Goal: Task Accomplishment & Management: Complete application form

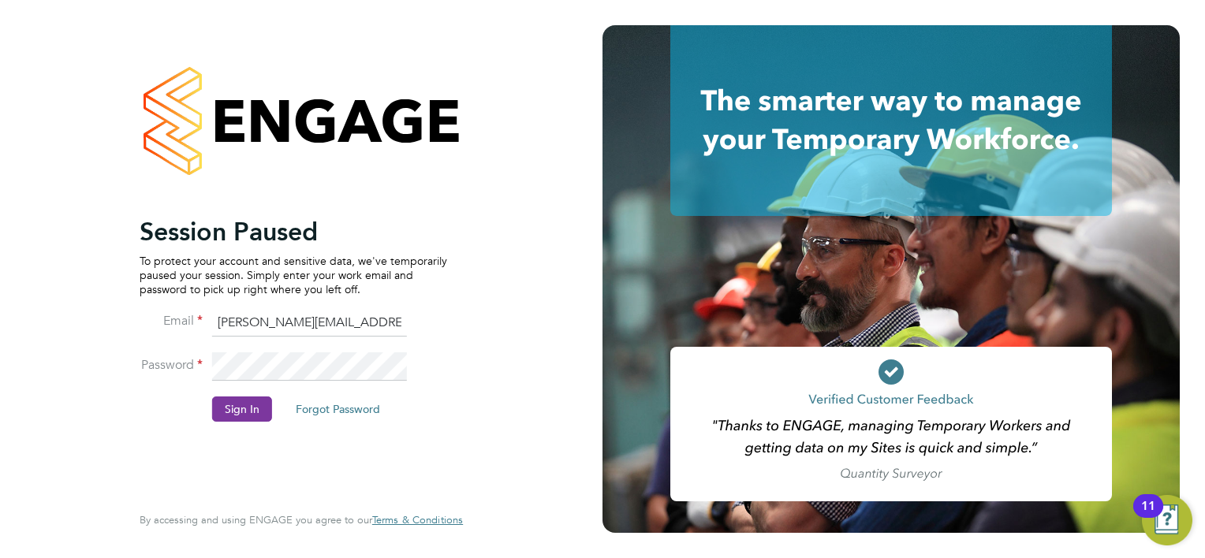
click at [227, 415] on button "Sign In" at bounding box center [242, 409] width 60 height 25
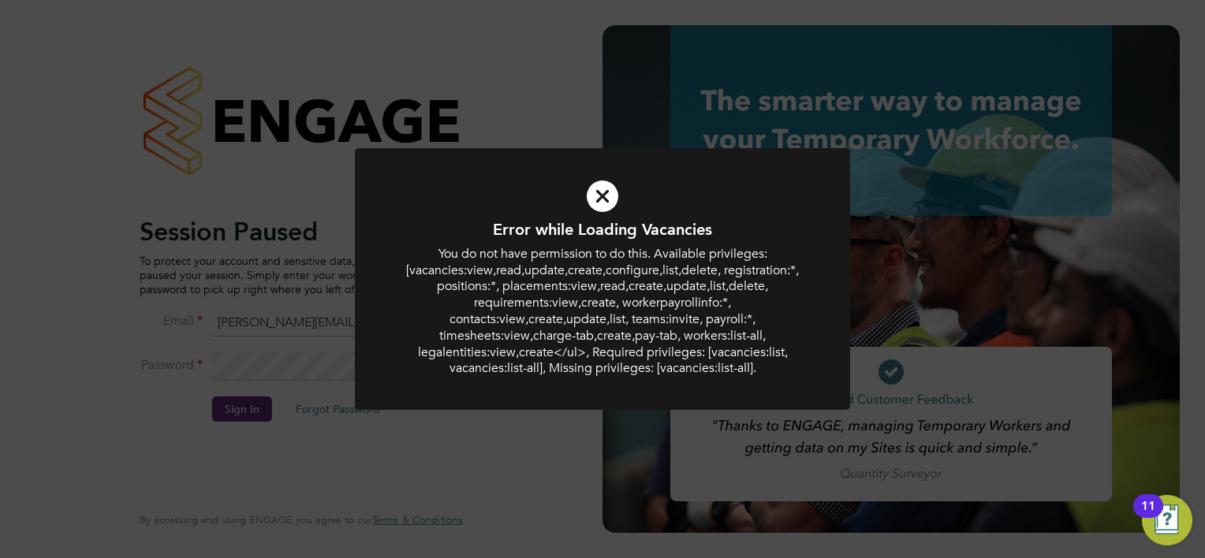
click at [612, 188] on icon at bounding box center [602, 197] width 410 height 62
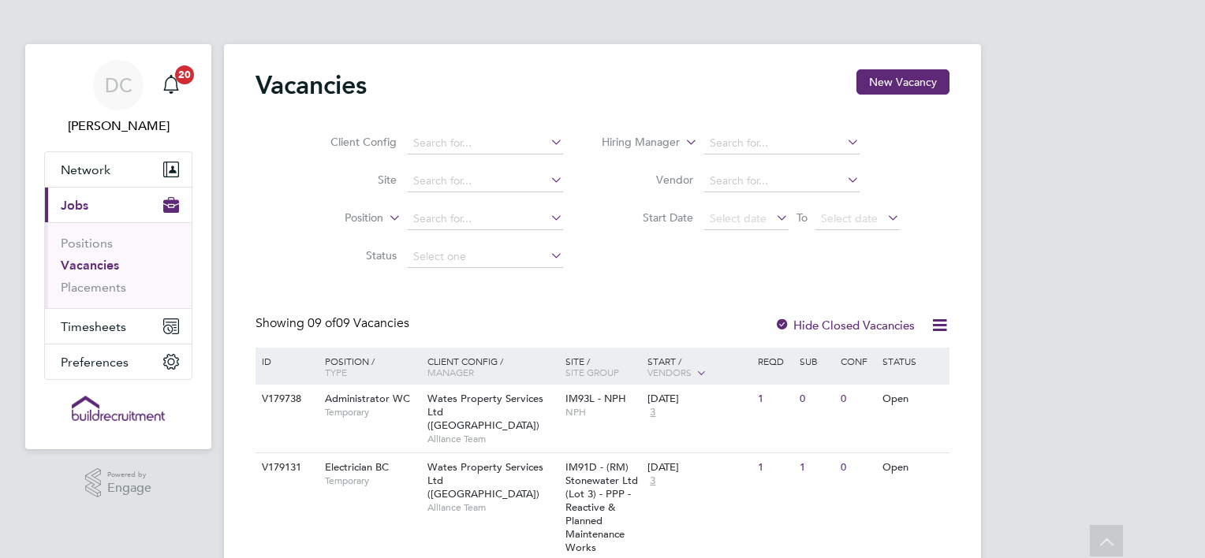
scroll to position [409, 0]
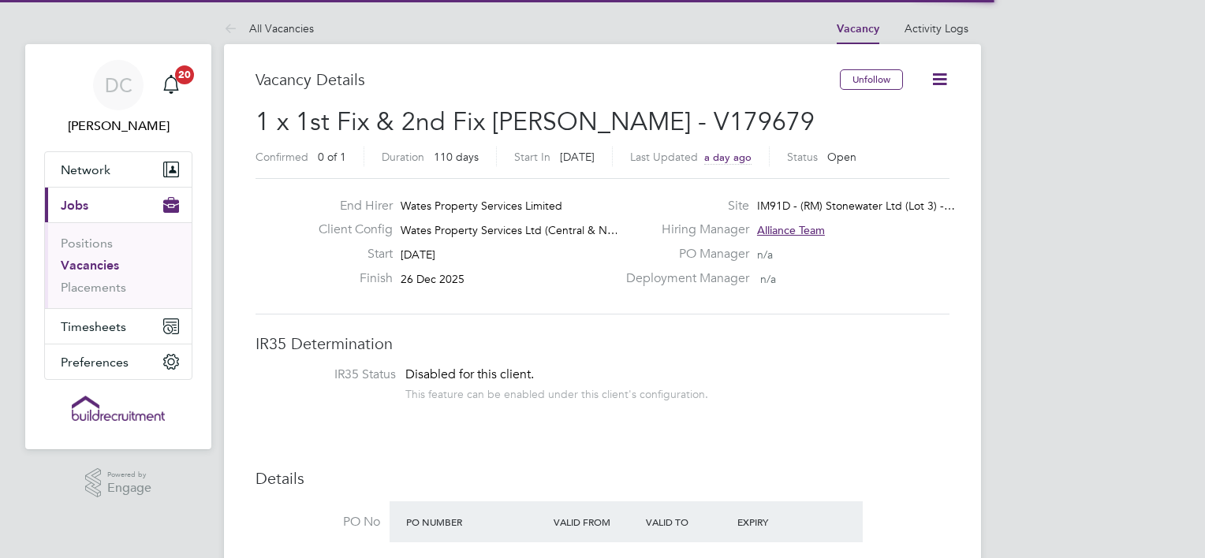
click at [602, 337] on h3 "IR35 Determination" at bounding box center [602, 344] width 694 height 21
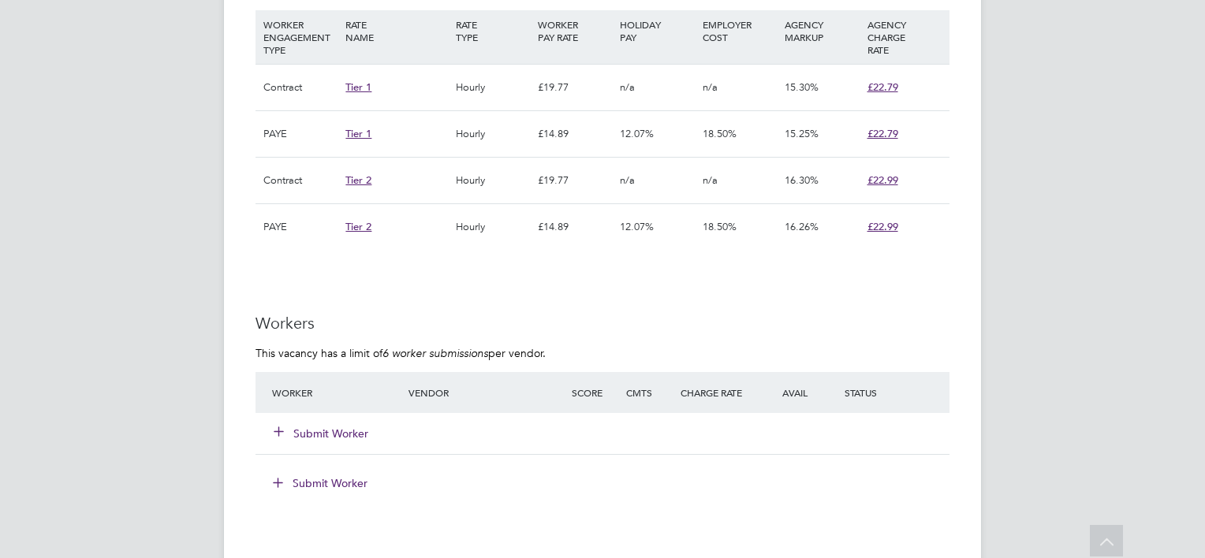
scroll to position [1135, 0]
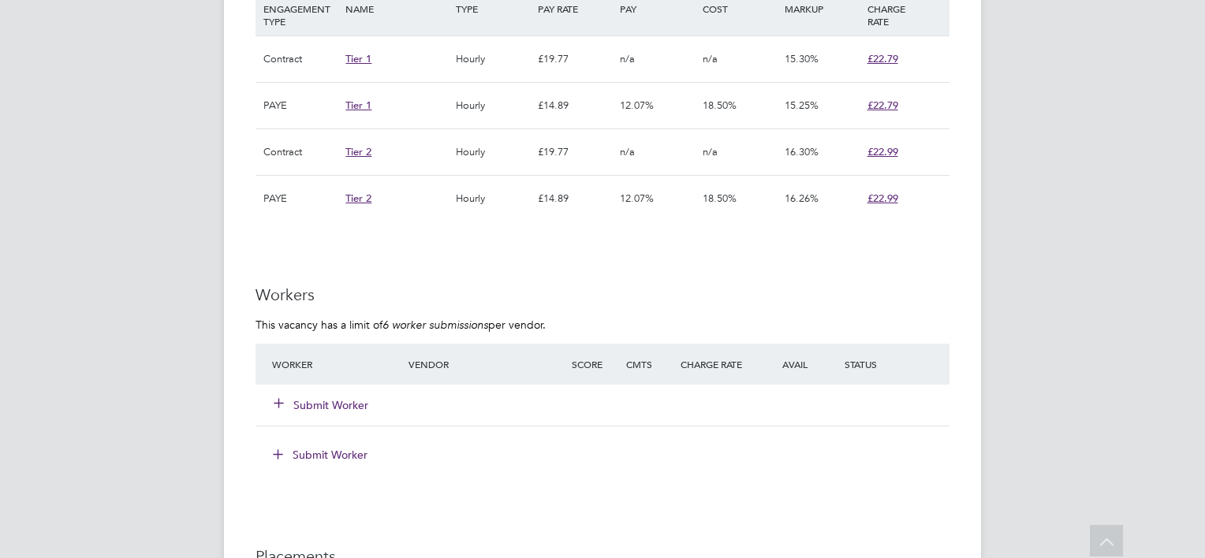
click at [306, 398] on button "Submit Worker" at bounding box center [321, 405] width 95 height 16
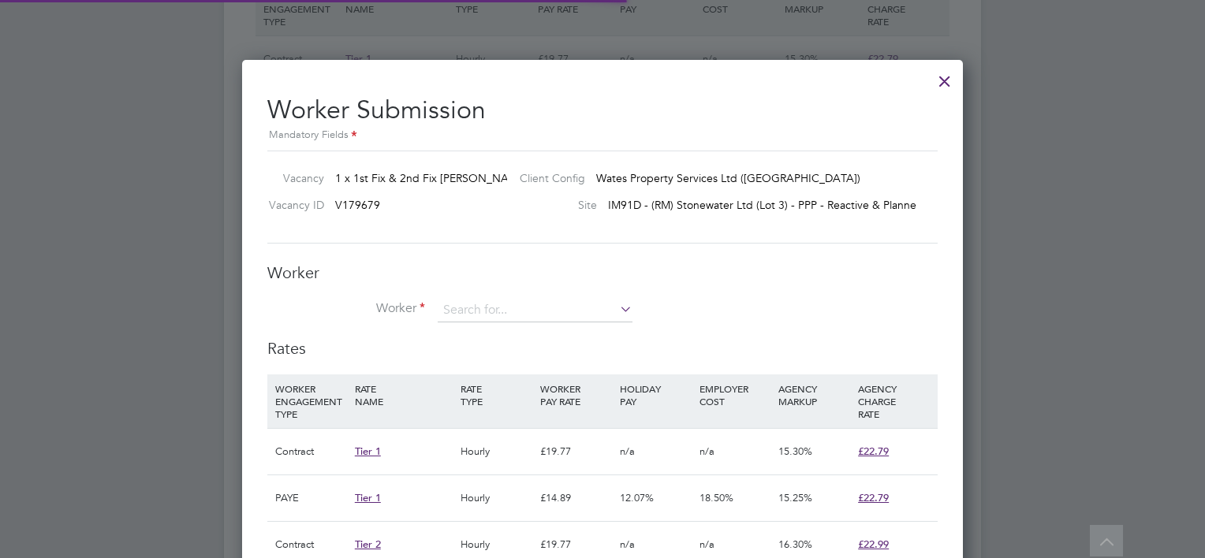
scroll to position [47, 107]
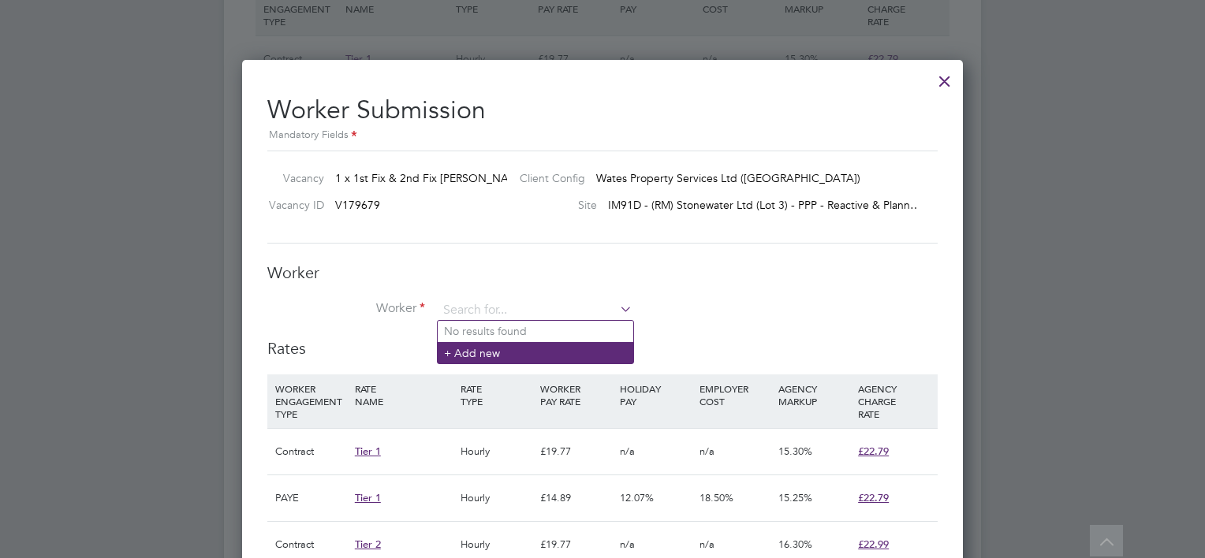
click at [461, 347] on li "+ Add new" at bounding box center [536, 352] width 196 height 21
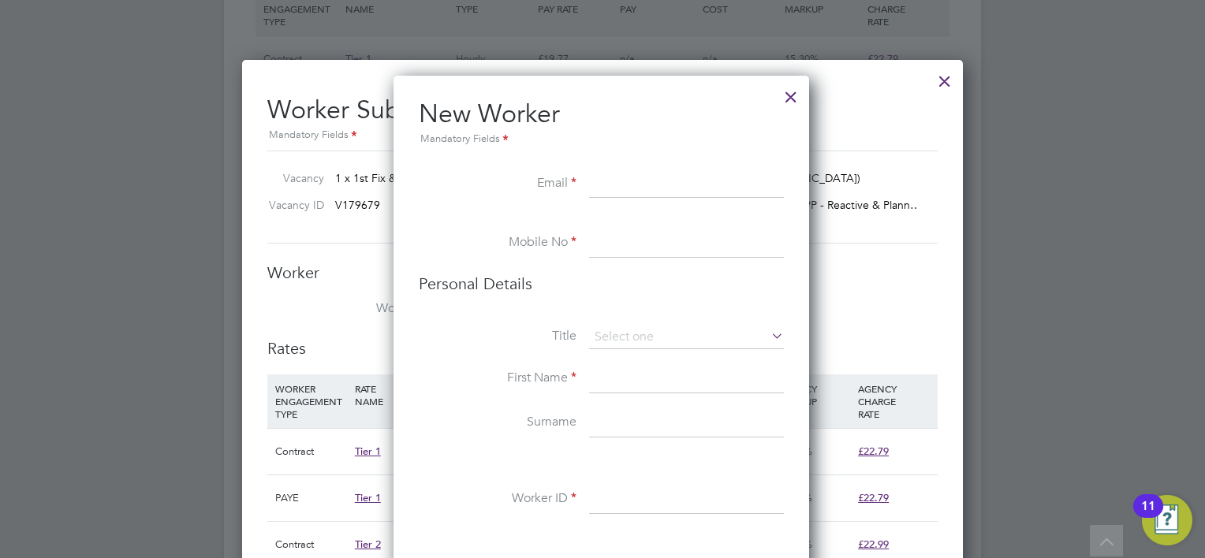
paste input "Choppajay1@gmail.com"
type input "Choppajay1@gmail.com"
click at [621, 248] on input at bounding box center [686, 243] width 195 height 28
paste input "+44 7564 770617"
type input "+44 7564 770617"
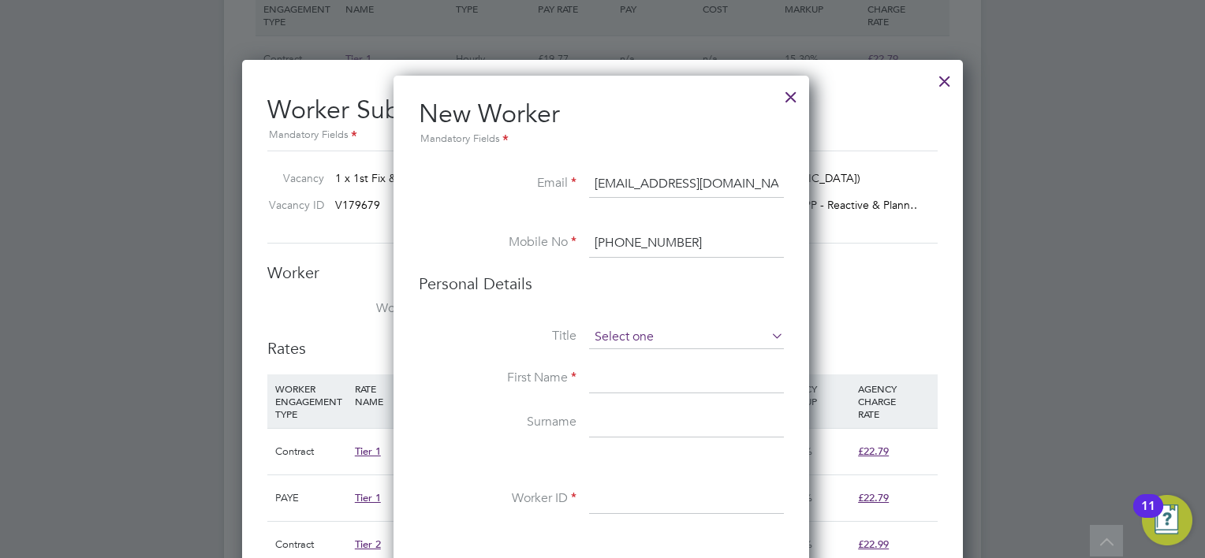
click at [617, 333] on input at bounding box center [686, 338] width 195 height 24
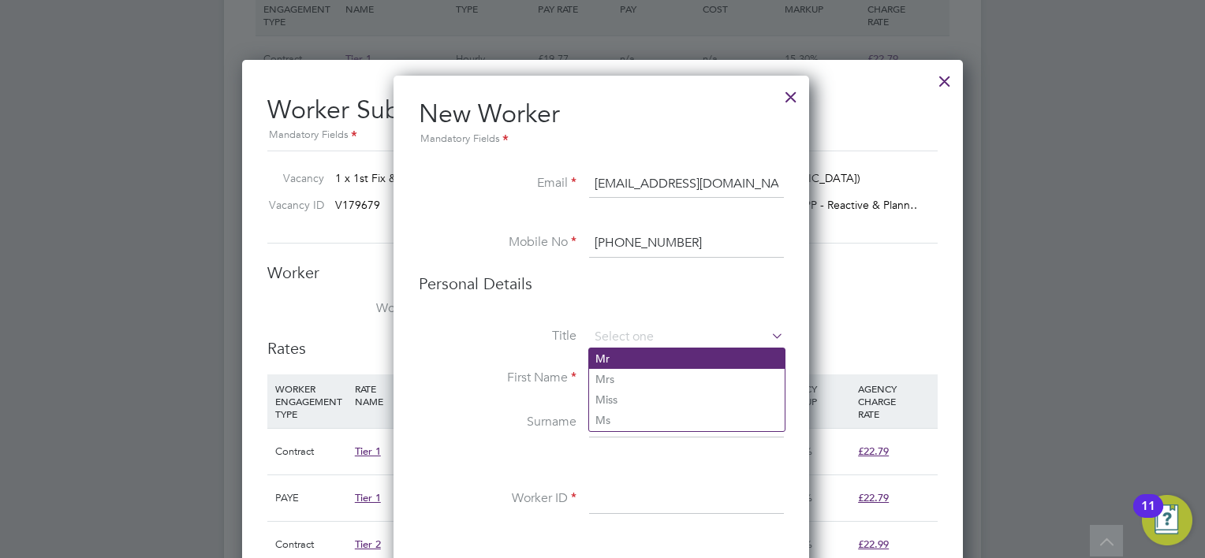
click at [617, 352] on li "Mr" at bounding box center [687, 359] width 196 height 21
type input "Mr"
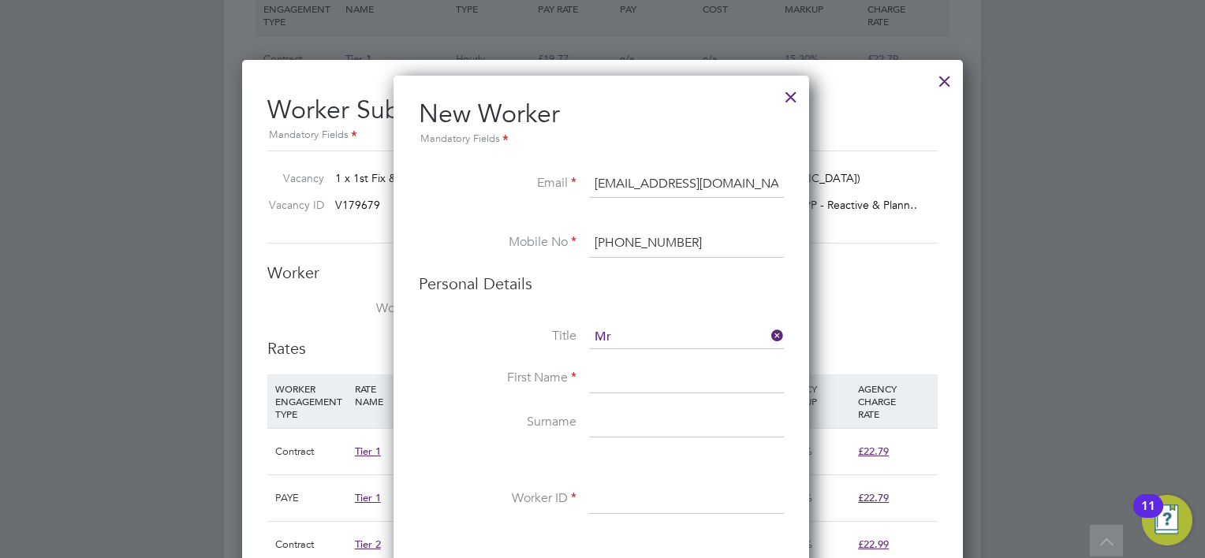
click at [617, 371] on input at bounding box center [686, 379] width 195 height 28
type input "Joshua"
click at [602, 420] on input at bounding box center [686, 423] width 195 height 28
type input "Miller-Williams"
click at [615, 494] on input at bounding box center [686, 500] width 195 height 28
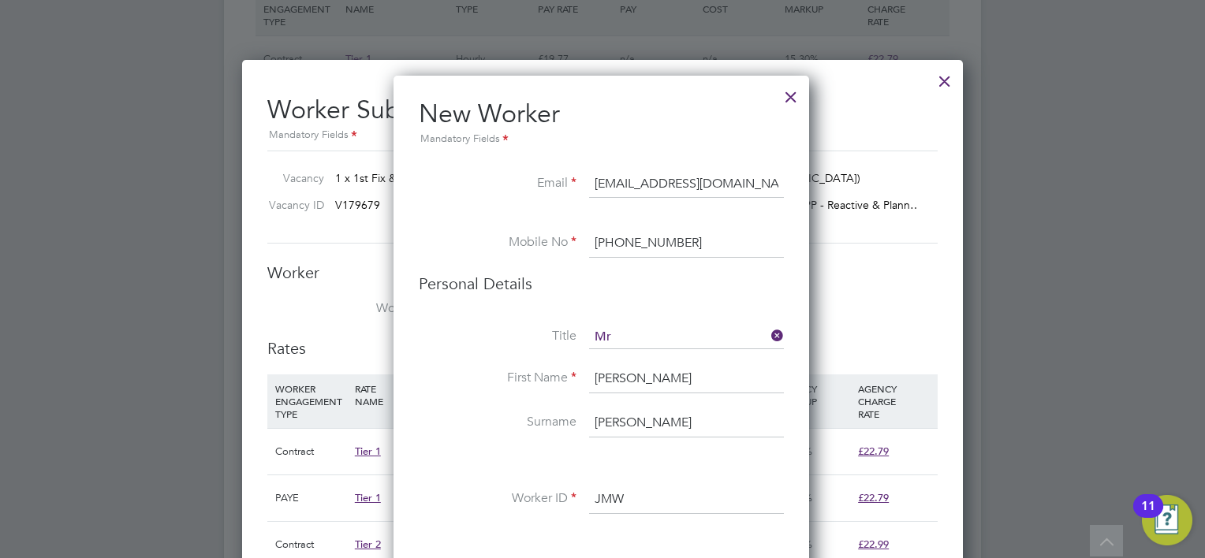
type input "JMW"
click at [701, 464] on li at bounding box center [601, 461] width 365 height 17
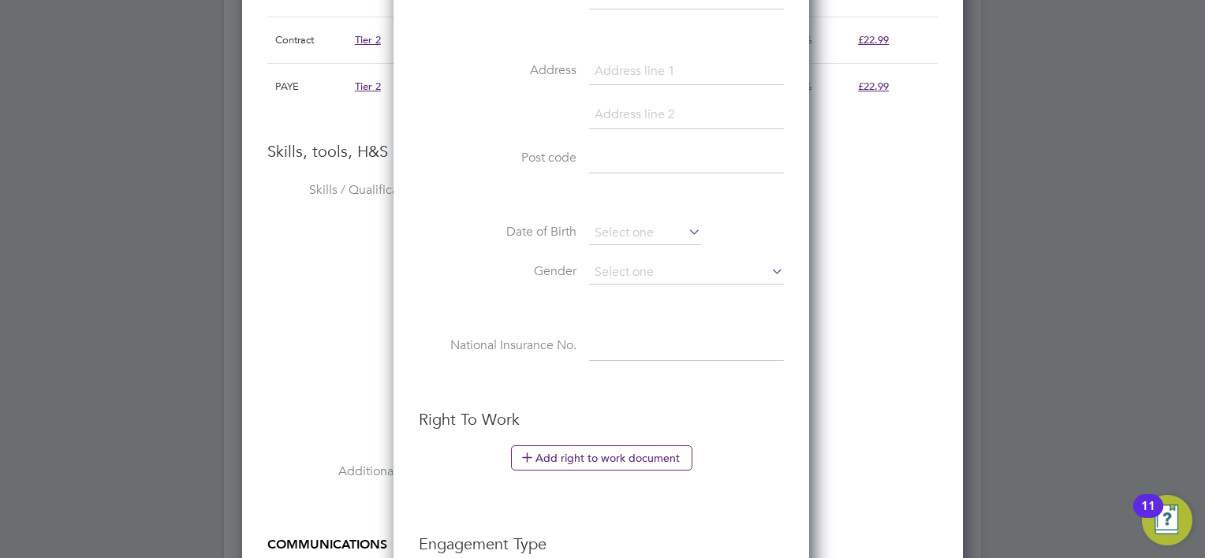
click at [557, 505] on ul "New Worker Mandatory Fields Email Choppajay1@gmail.com Mobile No +44 7564 77061…" at bounding box center [601, 232] width 365 height 1279
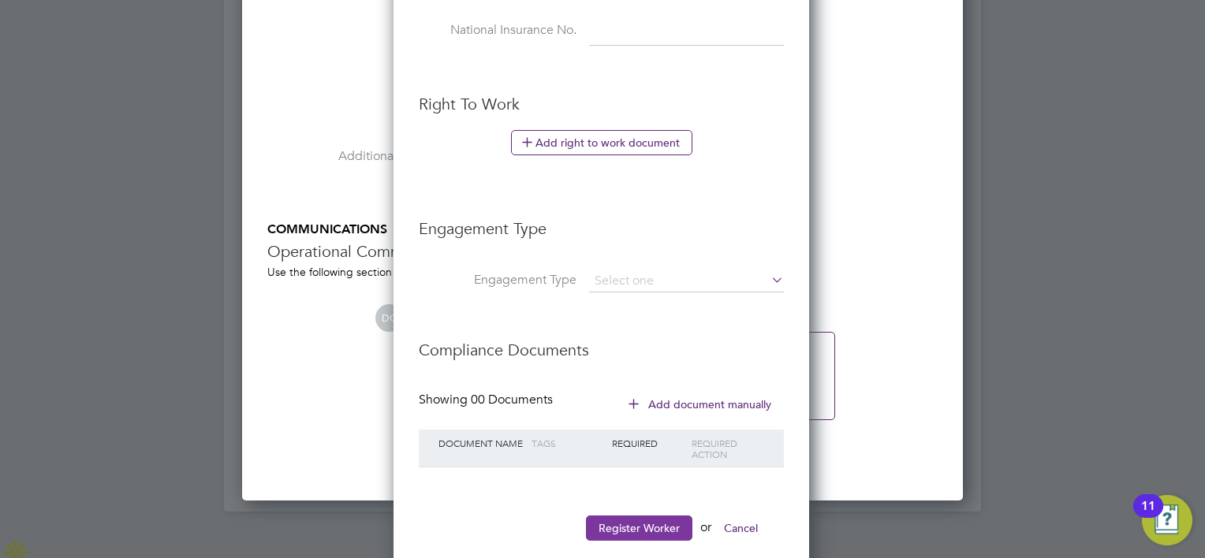
click at [602, 520] on button "Register Worker" at bounding box center [639, 528] width 106 height 25
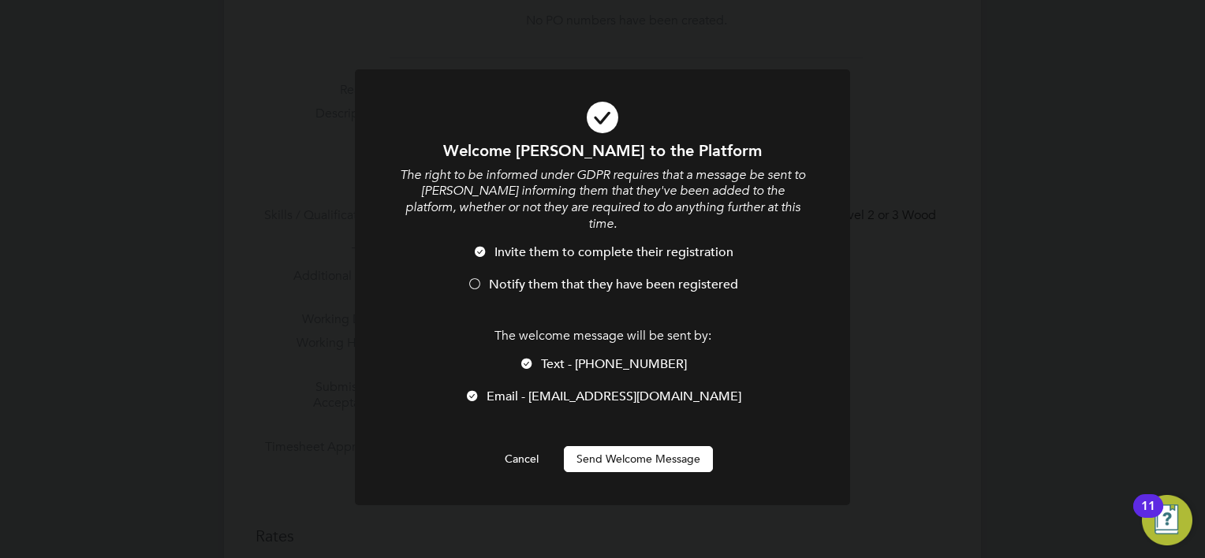
click at [479, 278] on div at bounding box center [475, 286] width 16 height 16
click at [535, 357] on div at bounding box center [527, 365] width 16 height 16
click at [647, 446] on button "Send Welcome Message" at bounding box center [638, 458] width 149 height 25
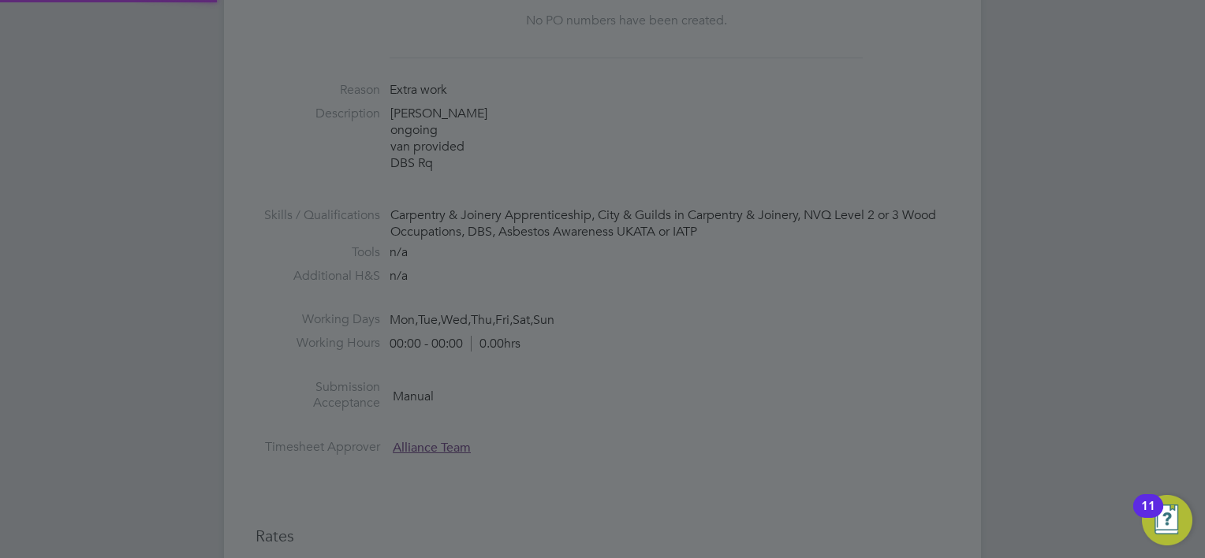
type input "Joshua Miller-Williams (JMW)"
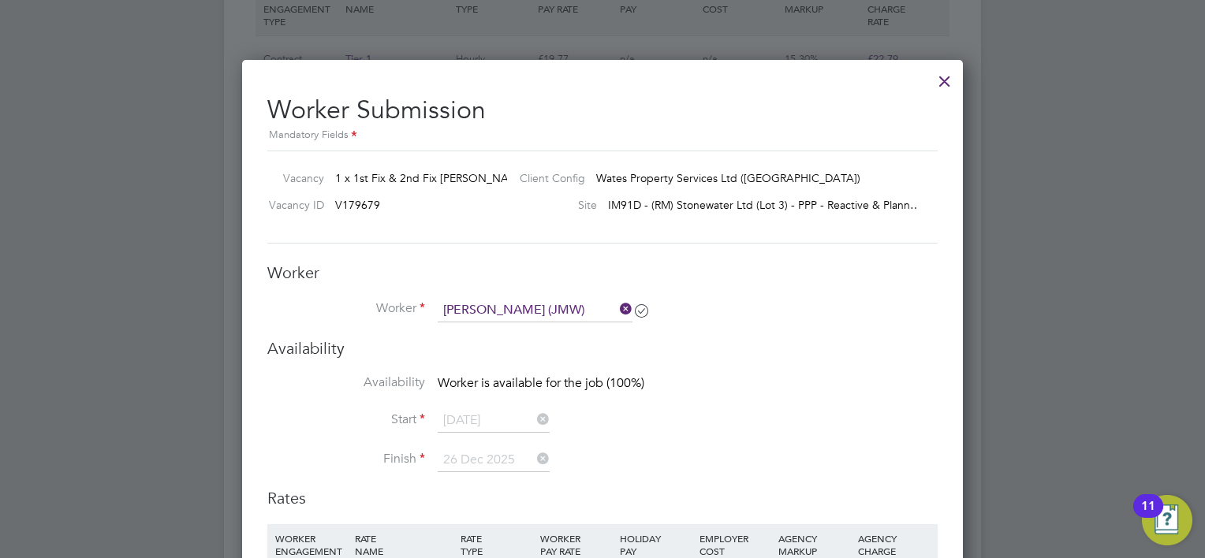
click at [717, 419] on li "Start 08 Sep 2025" at bounding box center [602, 428] width 670 height 39
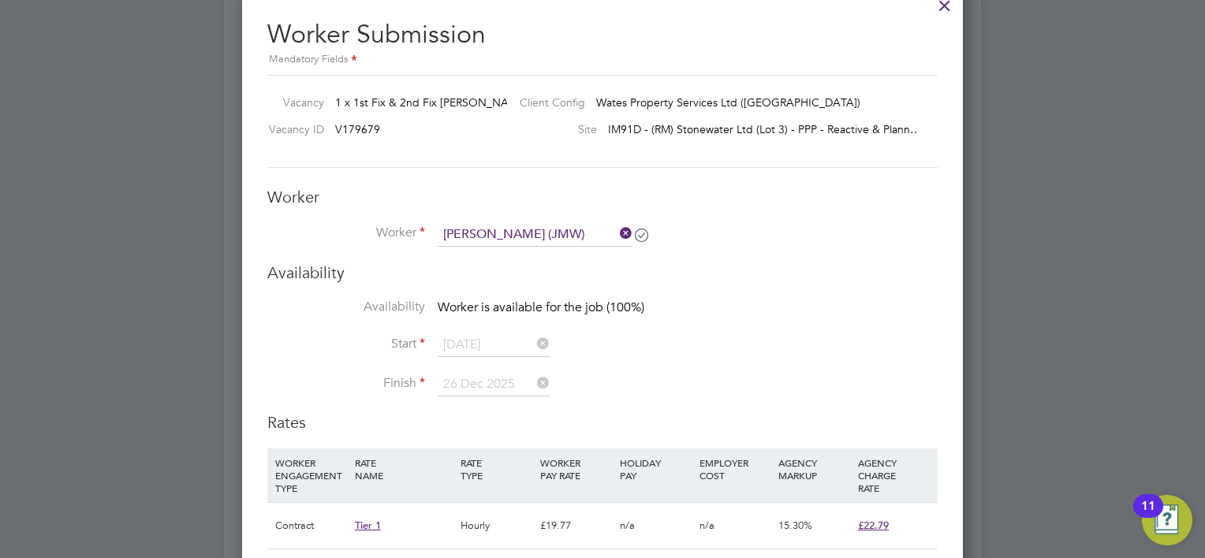
scroll to position [1035, 0]
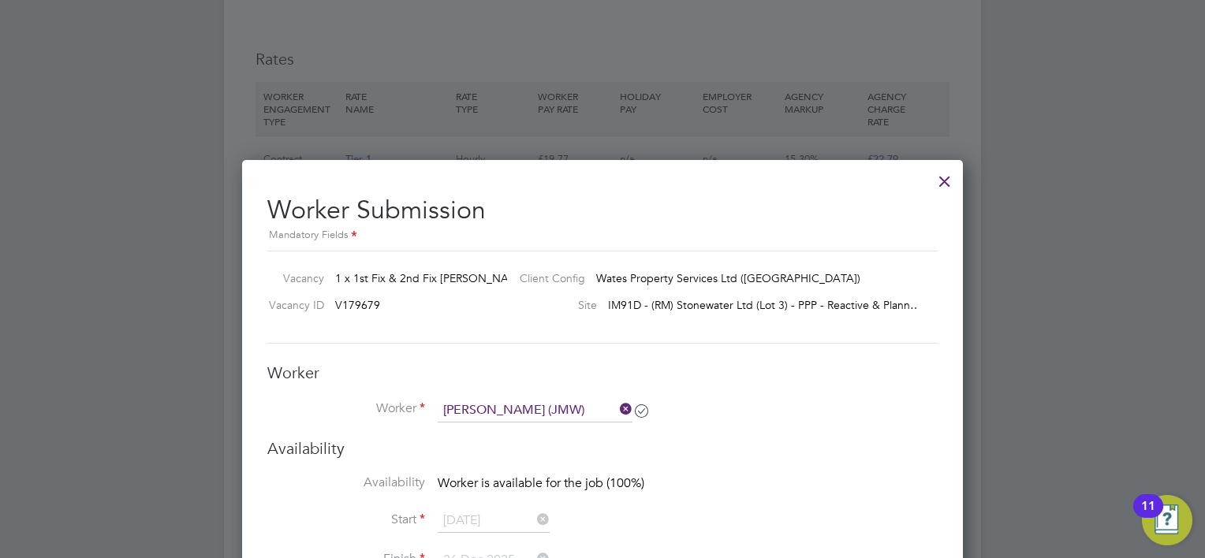
click at [943, 183] on div at bounding box center [944, 177] width 28 height 28
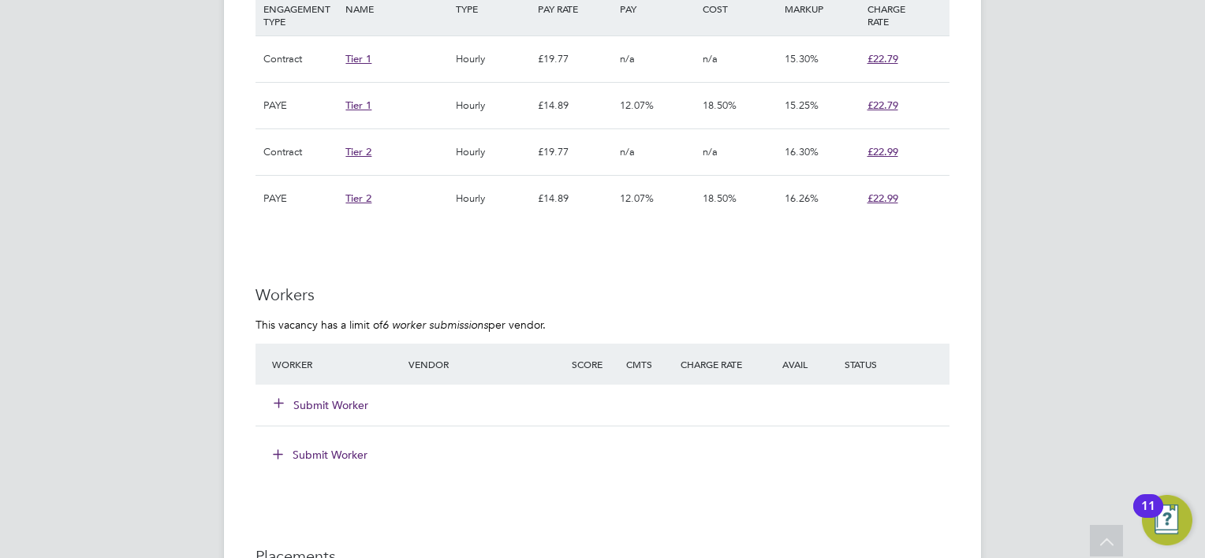
click at [344, 393] on div "Submit Worker" at bounding box center [349, 405] width 163 height 28
click at [343, 395] on div "Submit Worker" at bounding box center [349, 405] width 163 height 28
click at [330, 404] on button "Submit Worker" at bounding box center [321, 405] width 95 height 16
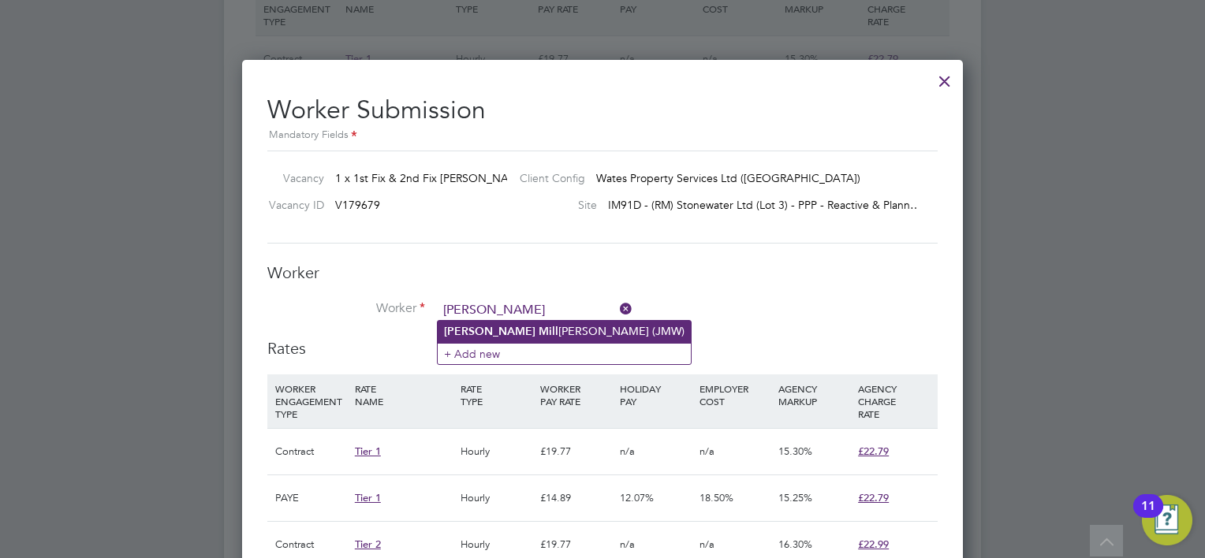
click at [513, 329] on li "Joshua Mill er-Williams (JMW)" at bounding box center [564, 331] width 253 height 21
type input "Joshua Miller-Williams (JMW)"
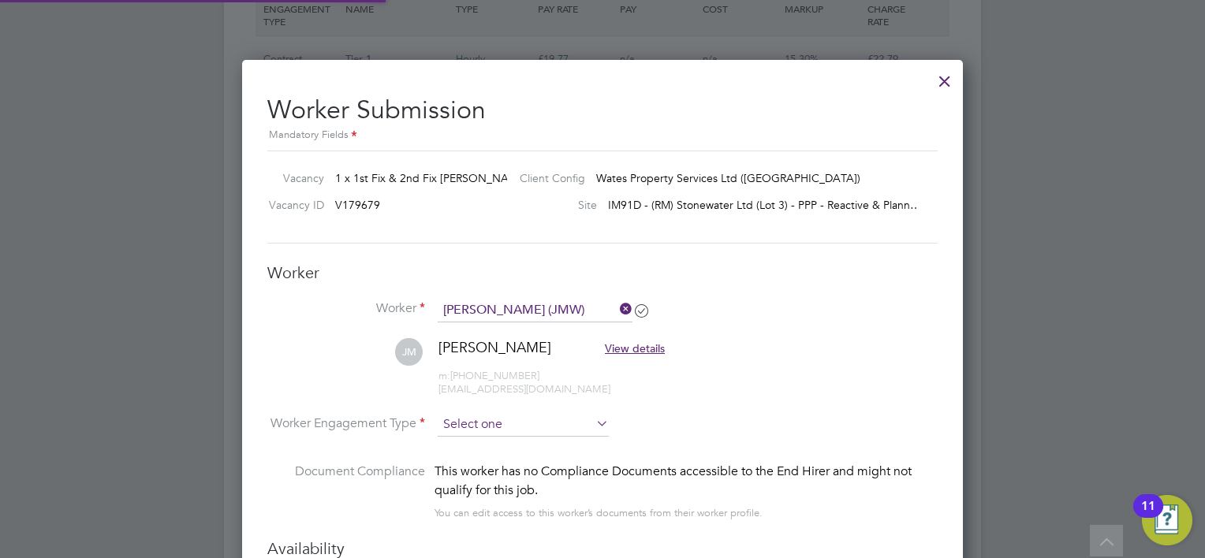
click at [499, 415] on input at bounding box center [523, 425] width 171 height 24
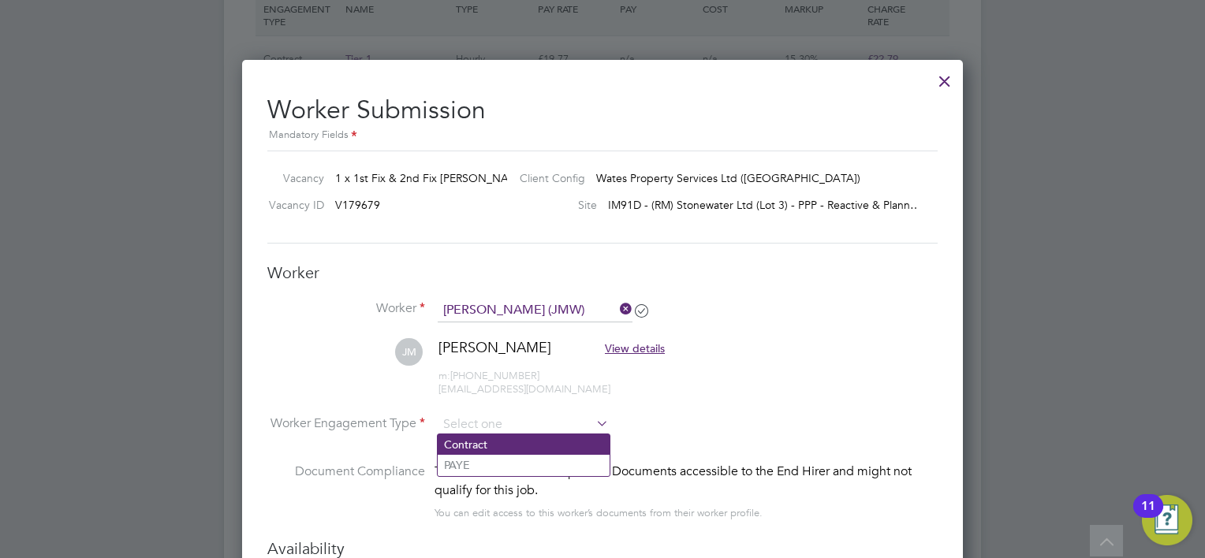
click at [485, 438] on li "Contract" at bounding box center [524, 444] width 172 height 21
type input "Contract"
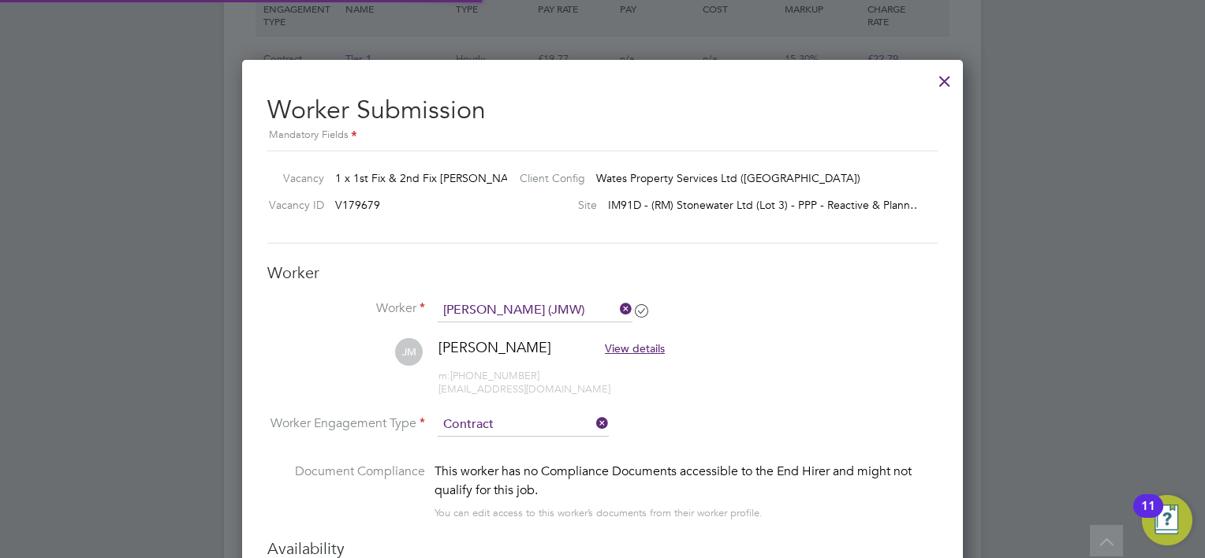
click at [719, 420] on li "Worker Engagement Type Contract" at bounding box center [602, 437] width 670 height 49
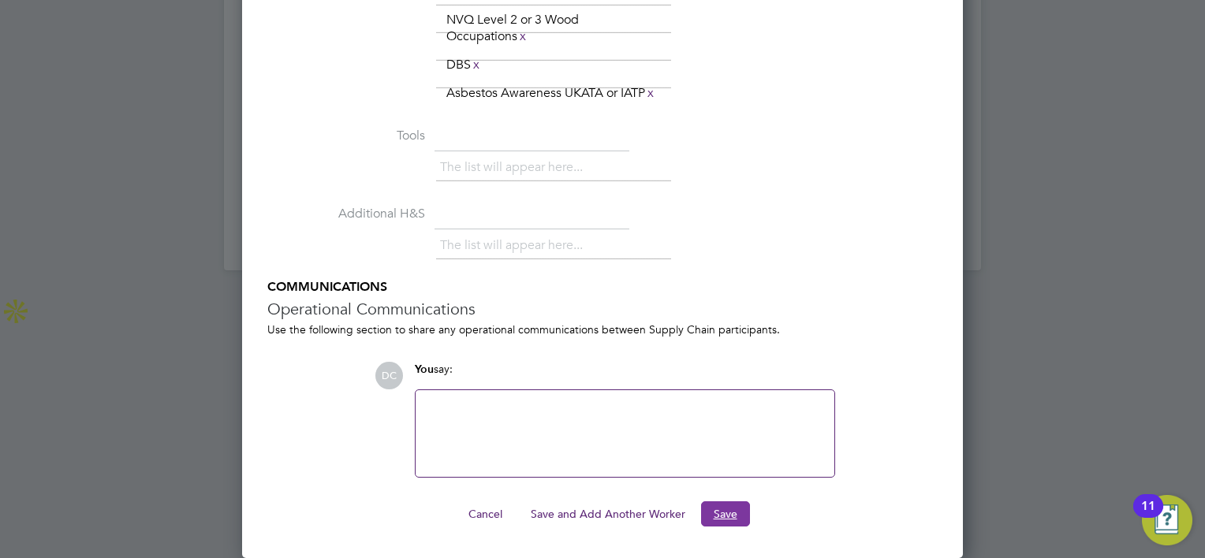
click at [729, 507] on button "Save" at bounding box center [725, 513] width 49 height 25
